Goal: Task Accomplishment & Management: Manage account settings

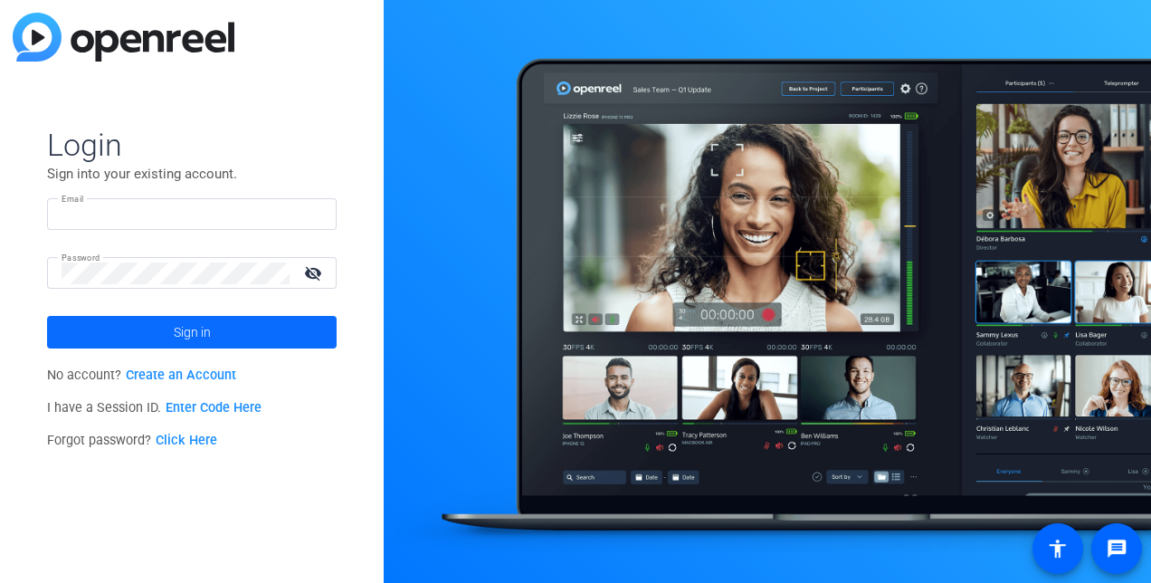
type input "[PERSON_NAME][EMAIL_ADDRESS][DOMAIN_NAME]"
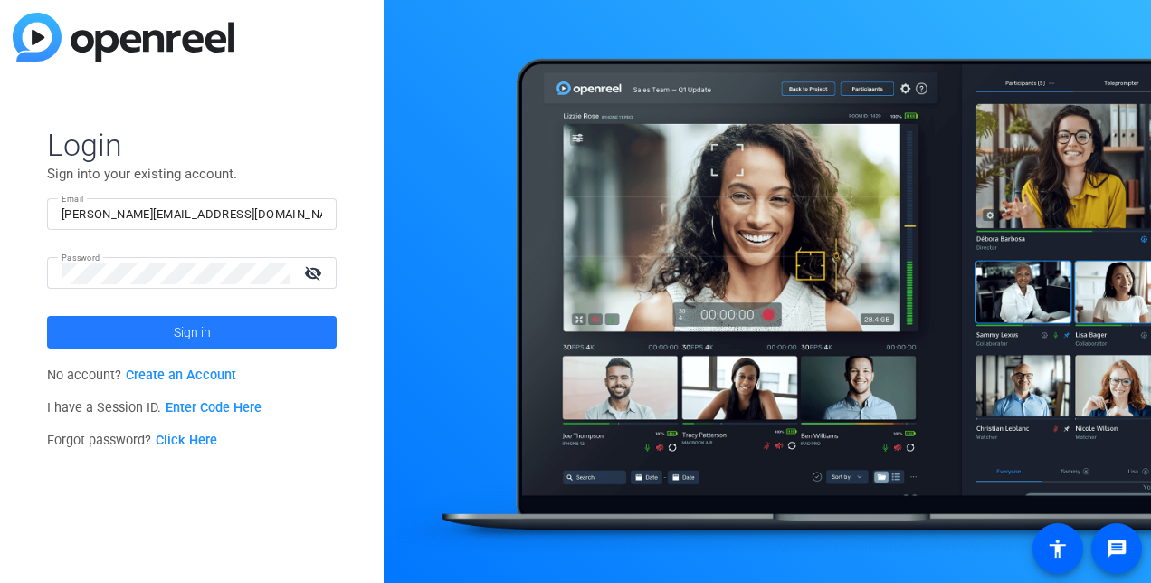
click at [176, 324] on span "Sign in" at bounding box center [192, 331] width 37 height 45
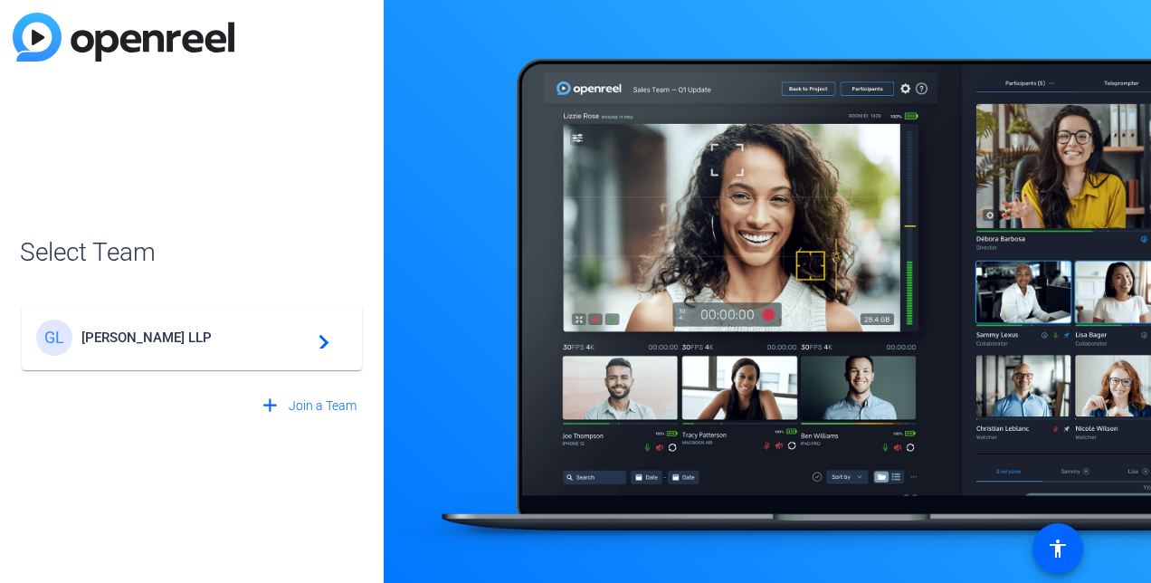
click at [217, 325] on div "[PERSON_NAME] LLP navigate_next" at bounding box center [191, 337] width 311 height 36
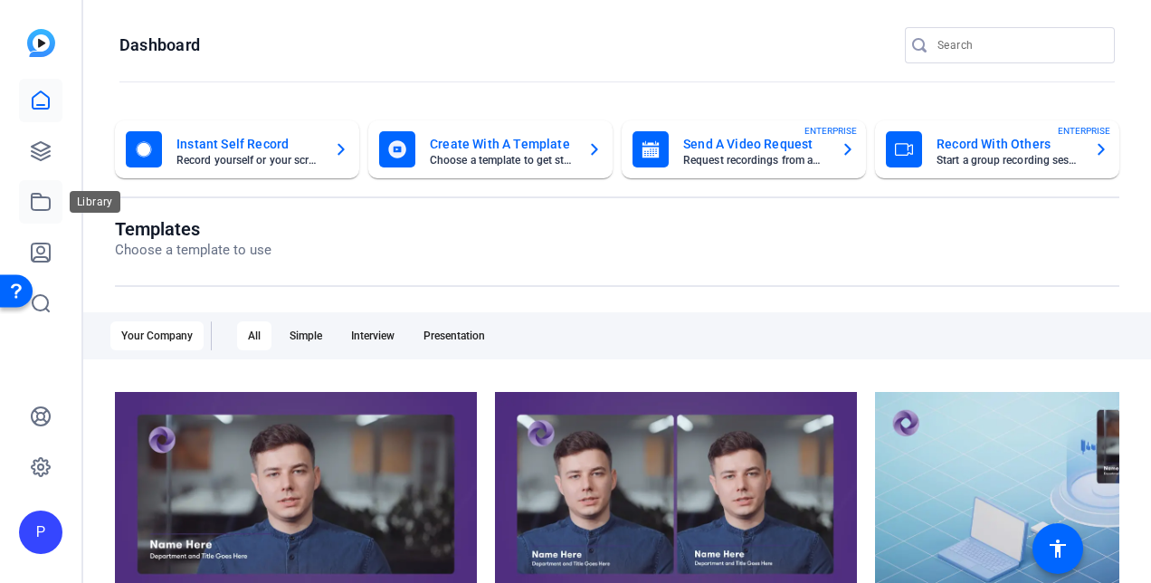
click at [31, 206] on icon at bounding box center [41, 202] width 22 height 22
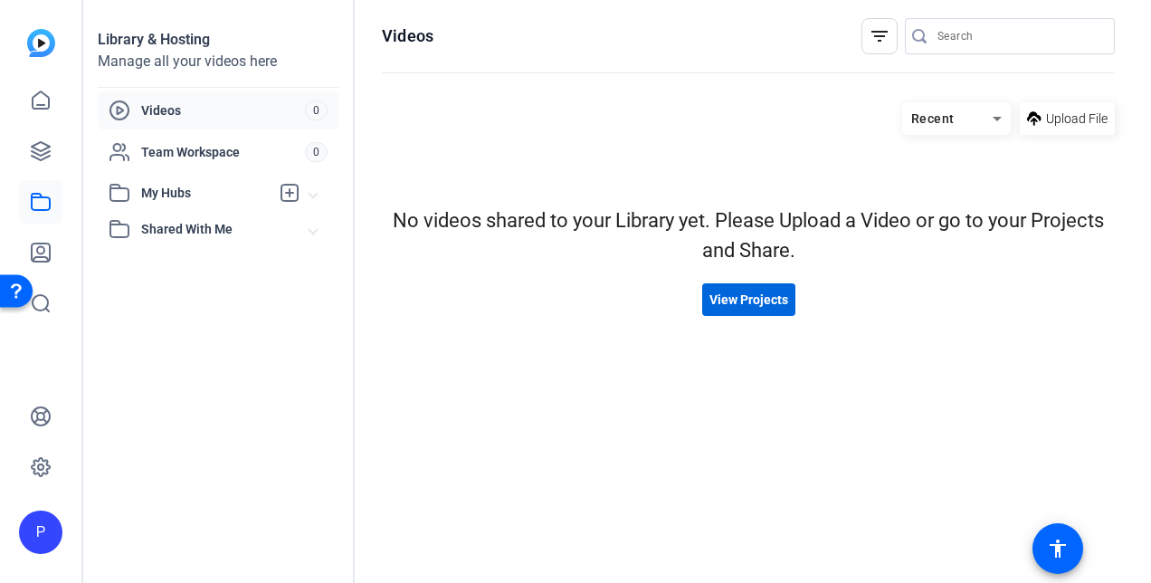
click at [744, 284] on span at bounding box center [748, 299] width 93 height 43
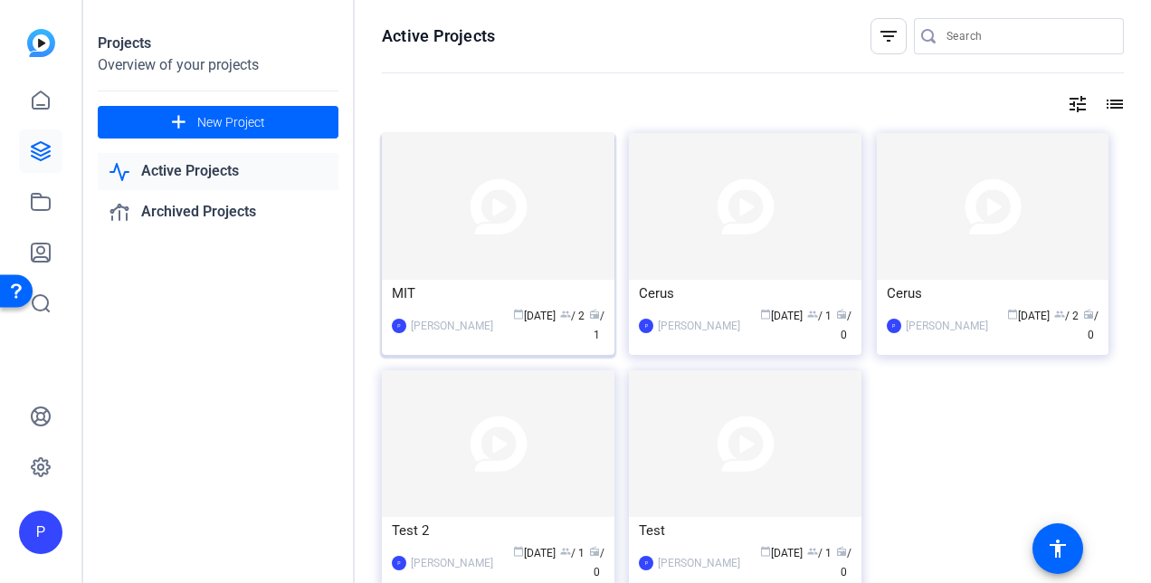
click at [546, 221] on img at bounding box center [498, 206] width 232 height 147
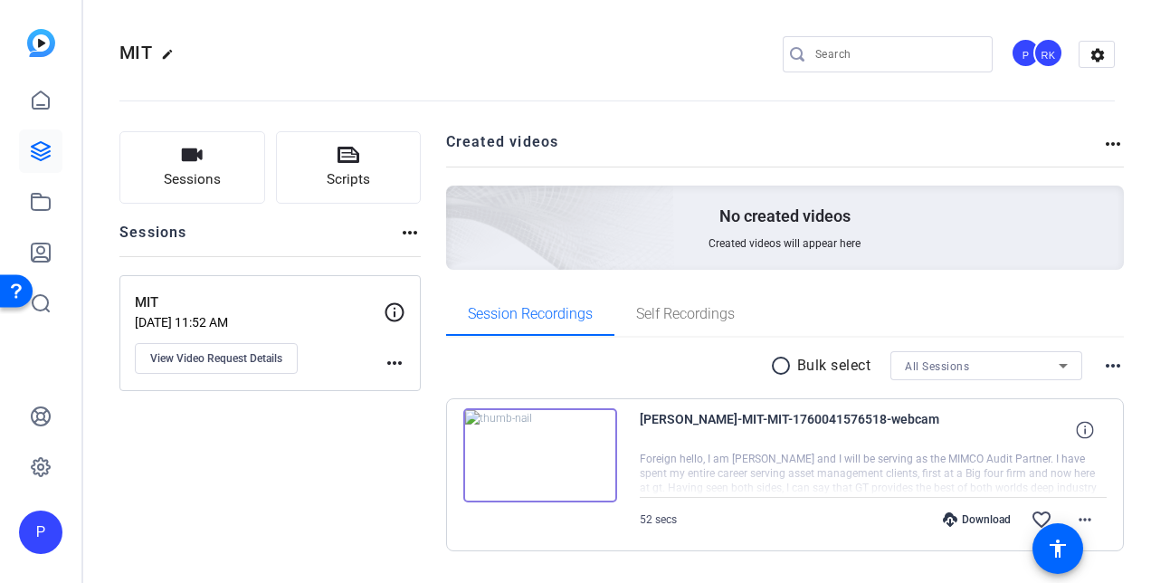
scroll to position [47, 0]
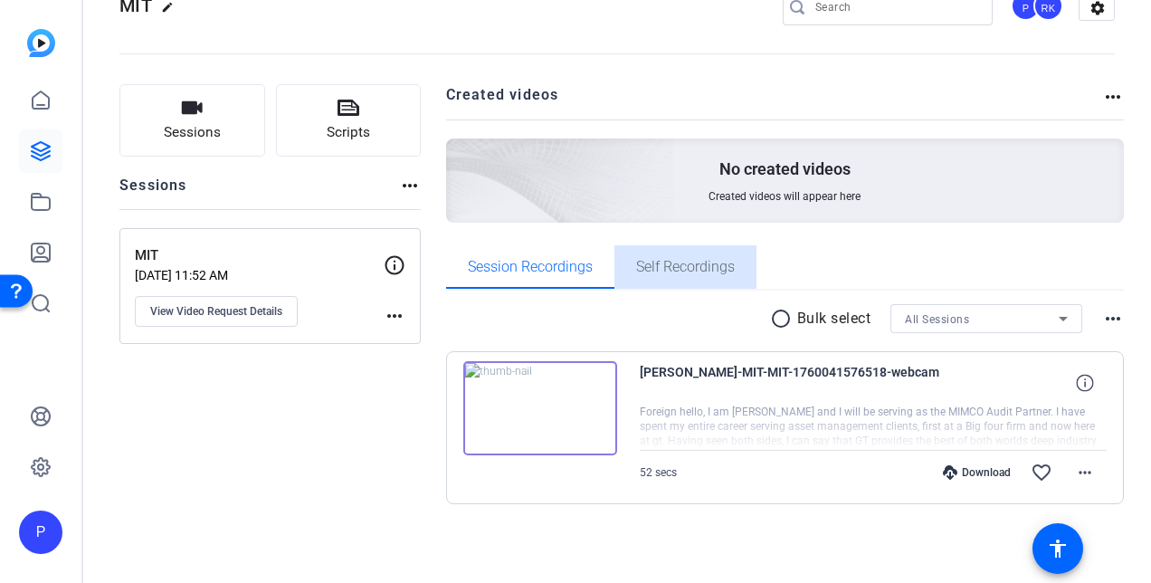
click at [666, 261] on span "Self Recordings" at bounding box center [685, 267] width 99 height 14
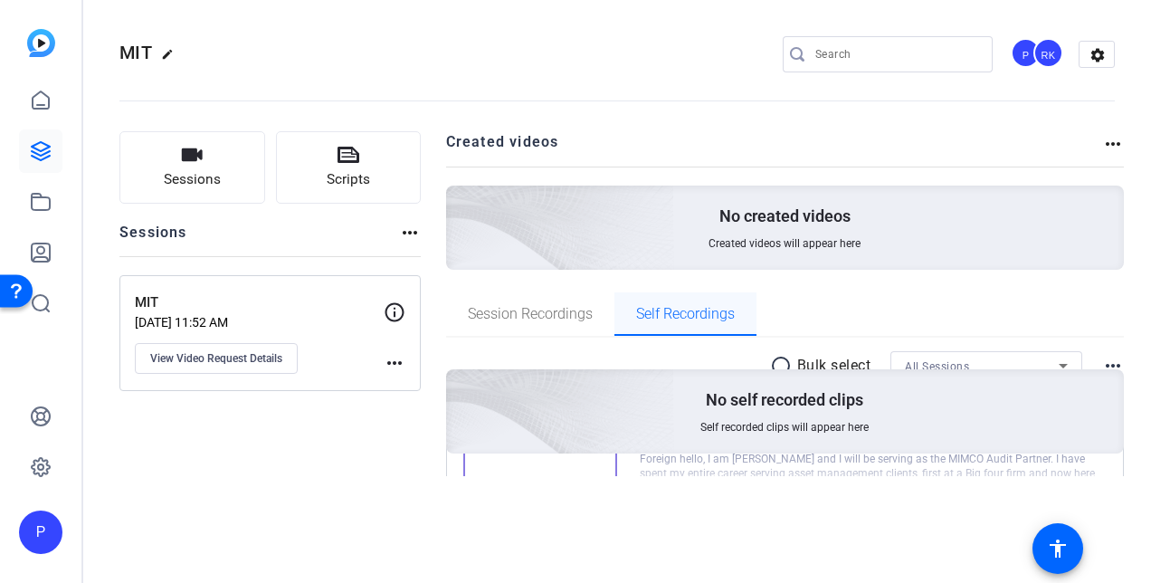
scroll to position [0, 0]
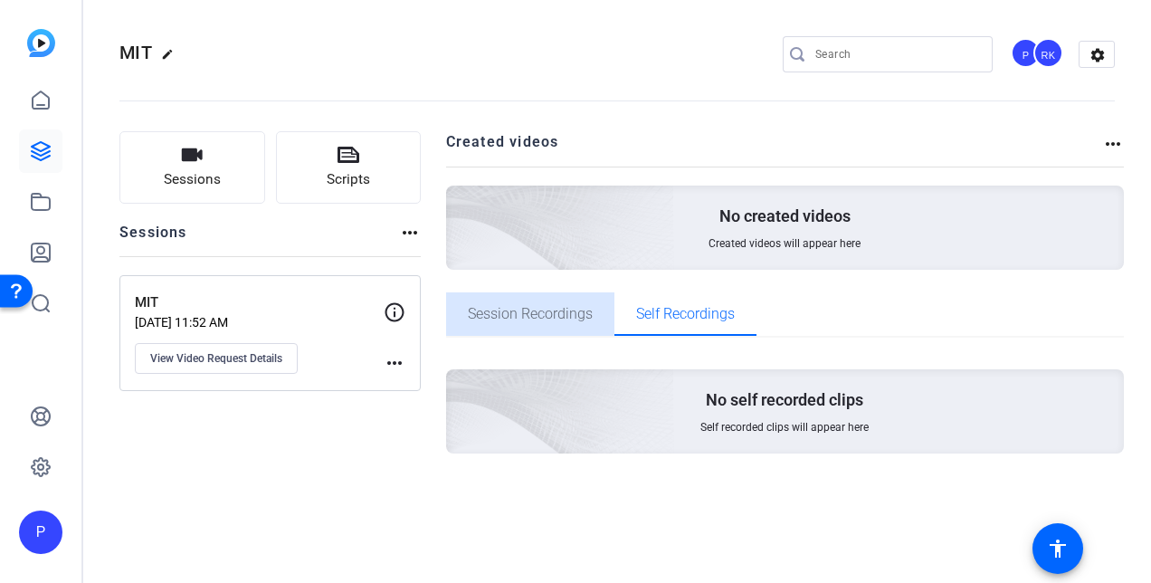
click at [529, 307] on span "Session Recordings" at bounding box center [530, 314] width 125 height 14
